Goal: Transaction & Acquisition: Purchase product/service

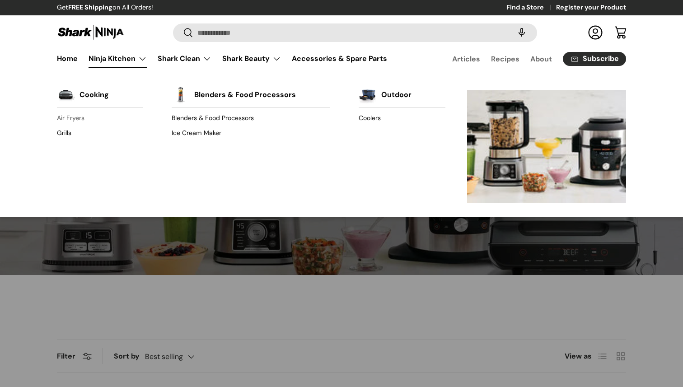
click at [75, 121] on link "Air Fryers" at bounding box center [100, 118] width 86 height 14
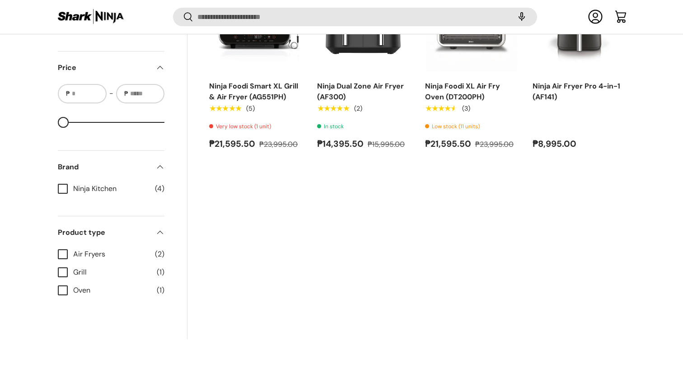
scroll to position [405, 0]
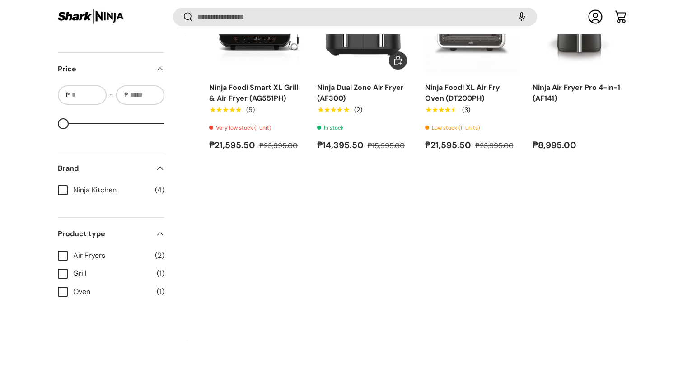
click at [362, 92] on link "Ninja Dual Zone Air Fryer (AF300)" at bounding box center [360, 93] width 87 height 20
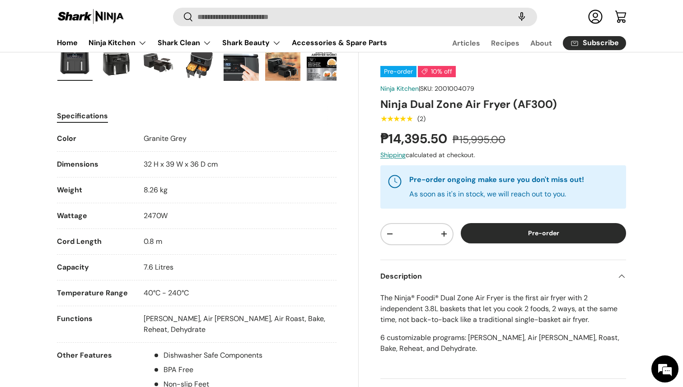
scroll to position [272, 0]
